Goal: Task Accomplishment & Management: Use online tool/utility

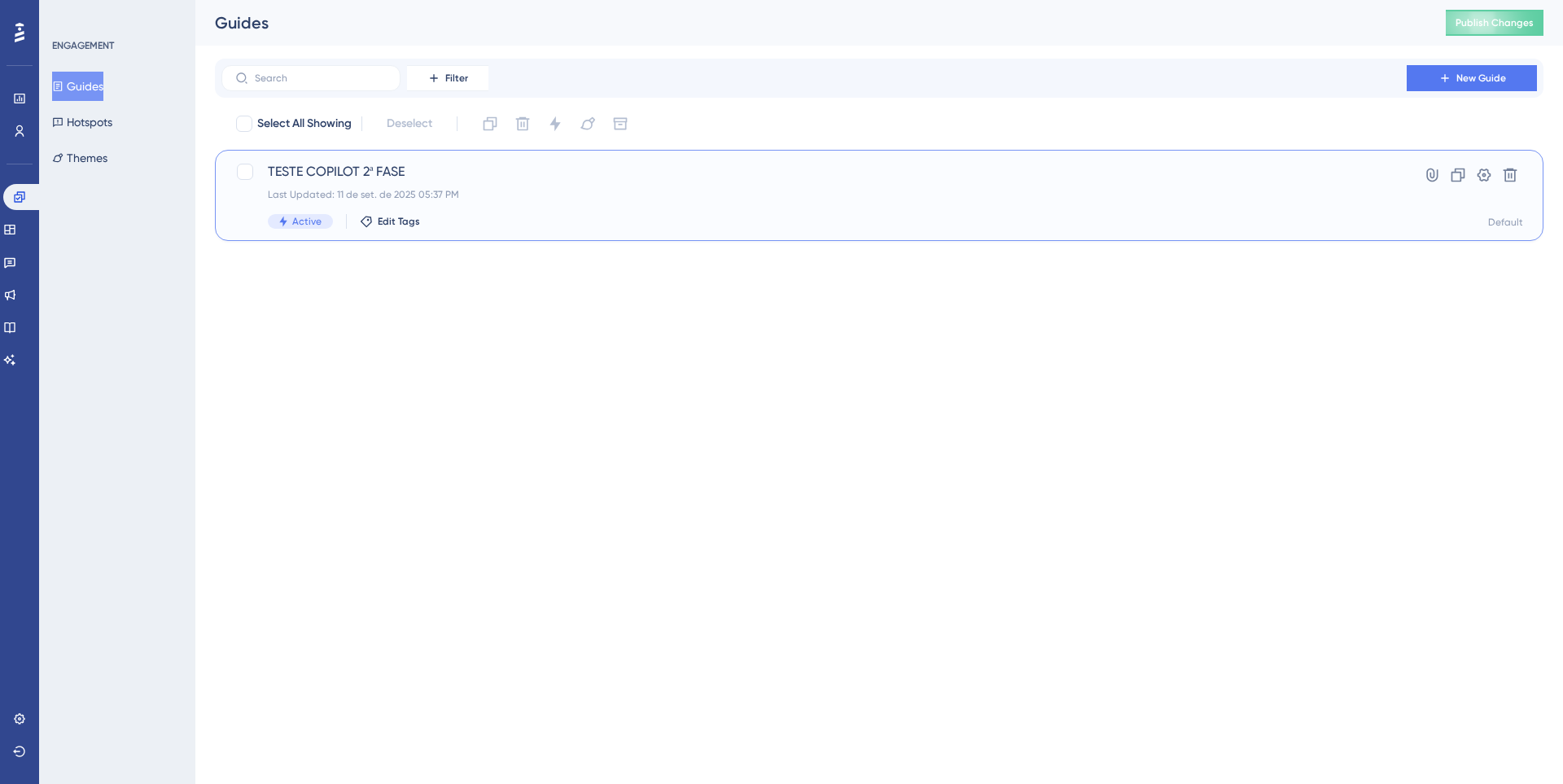
click at [782, 215] on div "Active Edit Tags" at bounding box center [814, 221] width 1093 height 15
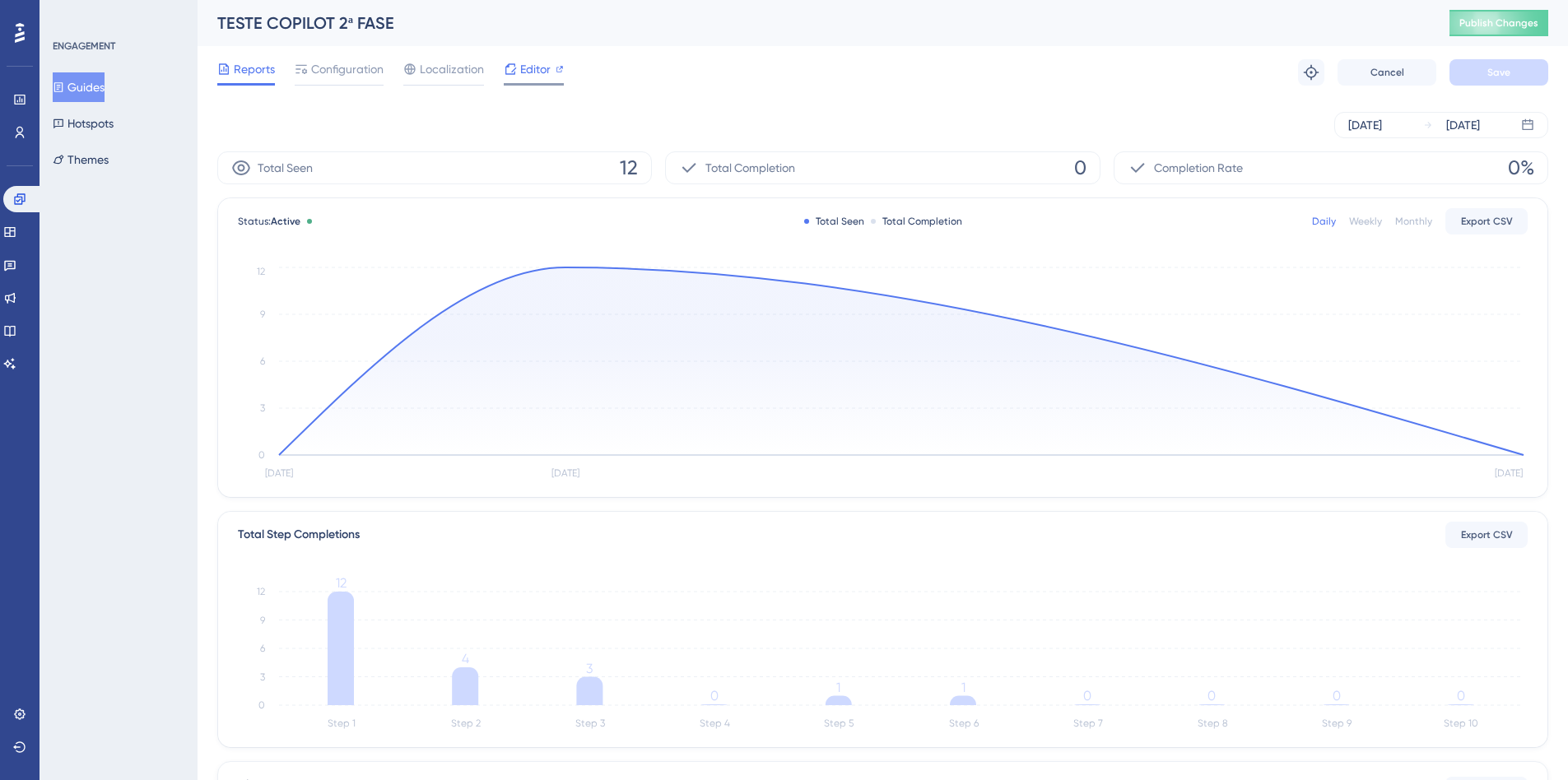
click at [545, 70] on span "Editor" at bounding box center [535, 69] width 31 height 20
